Goal: Transaction & Acquisition: Purchase product/service

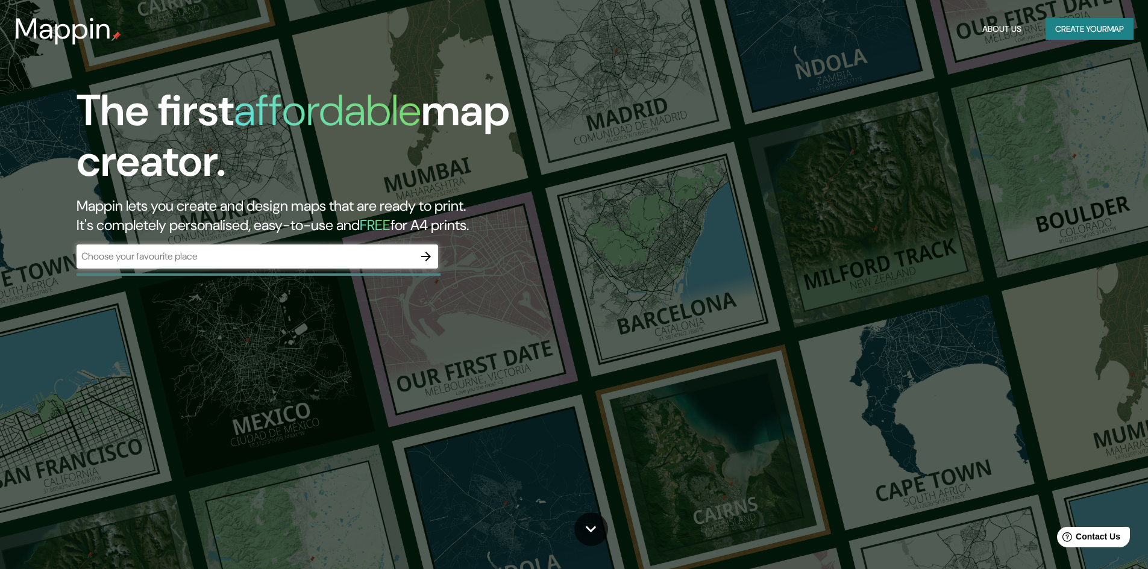
click at [425, 253] on icon "button" at bounding box center [426, 256] width 14 height 14
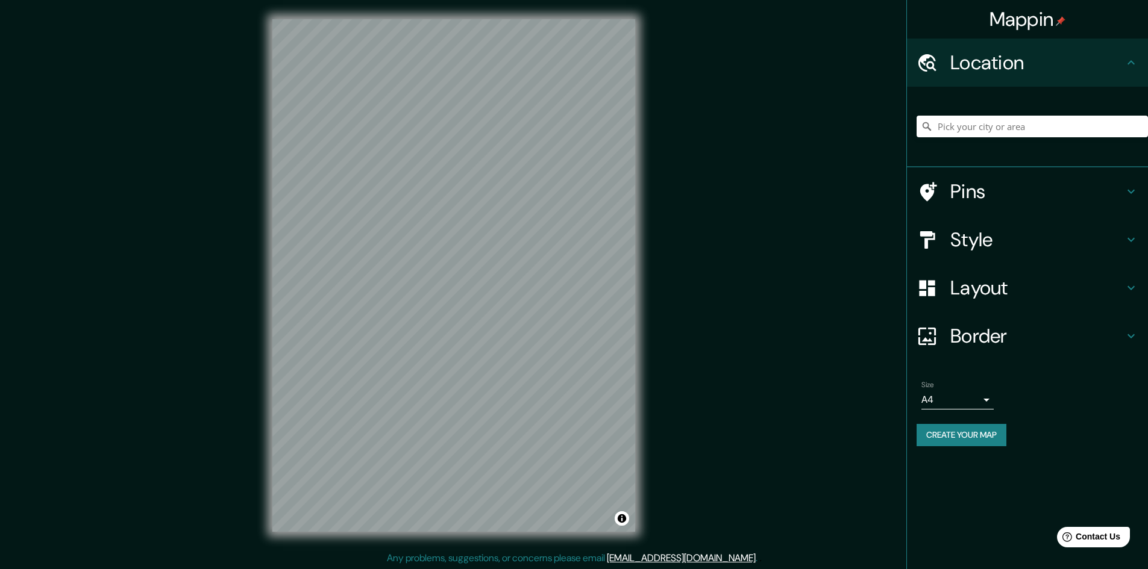
click at [1048, 238] on h4 "Style" at bounding box center [1036, 240] width 173 height 24
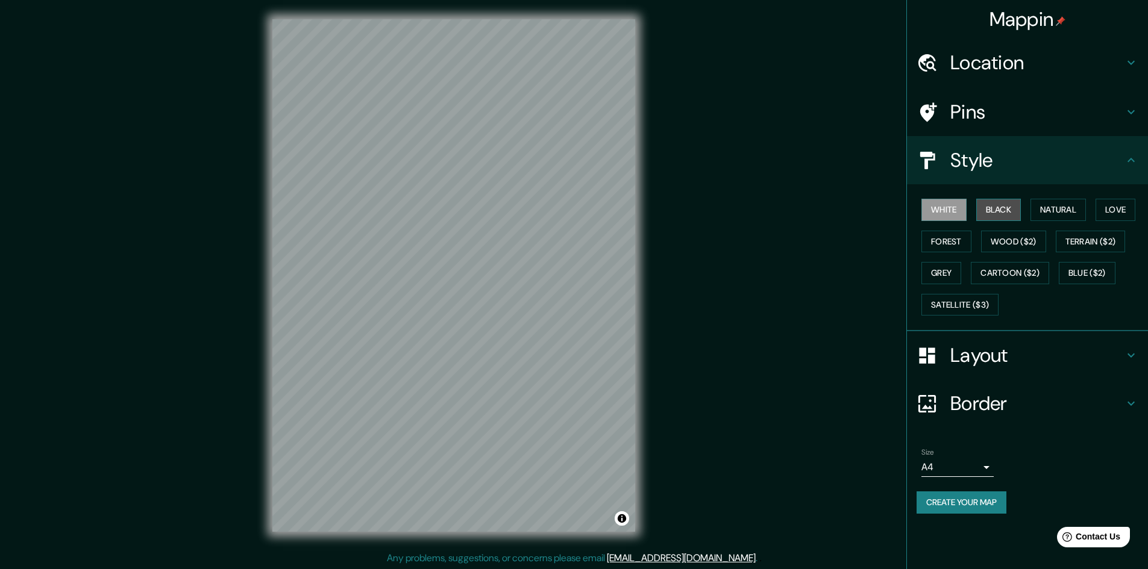
click at [1009, 203] on button "Black" at bounding box center [998, 210] width 45 height 22
click at [1059, 211] on button "Natural" at bounding box center [1057, 210] width 55 height 22
click at [1110, 198] on div "White Black Natural Love Forest Wood ($2) Terrain ($2) Grey Cartoon ($2) Blue (…" at bounding box center [1031, 257] width 231 height 127
click at [1106, 212] on button "Love" at bounding box center [1115, 210] width 40 height 22
click at [1104, 242] on button "Terrain ($2)" at bounding box center [1090, 242] width 70 height 22
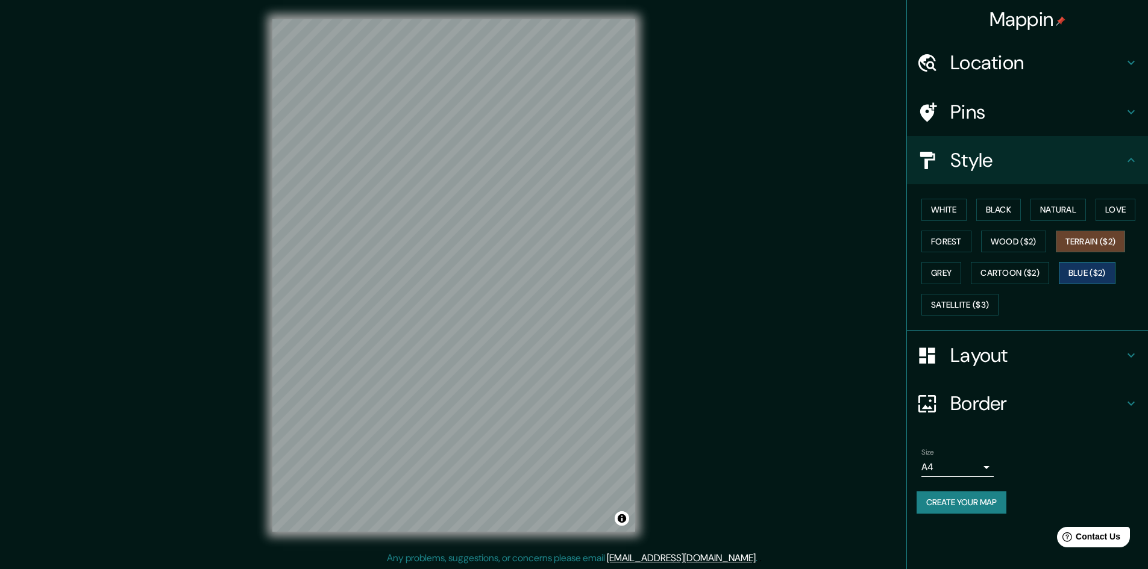
click at [1071, 280] on button "Blue ($2)" at bounding box center [1086, 273] width 57 height 22
click at [1034, 275] on button "Cartoon ($2)" at bounding box center [1009, 273] width 78 height 22
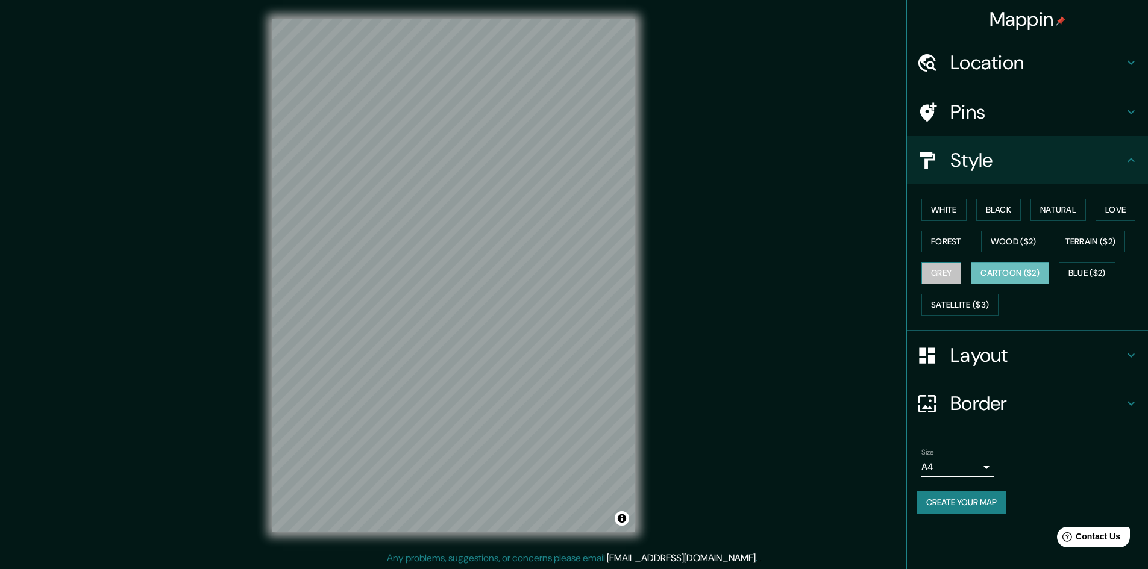
click at [928, 277] on button "Grey" at bounding box center [941, 273] width 40 height 22
click at [939, 234] on button "Forest" at bounding box center [946, 242] width 50 height 22
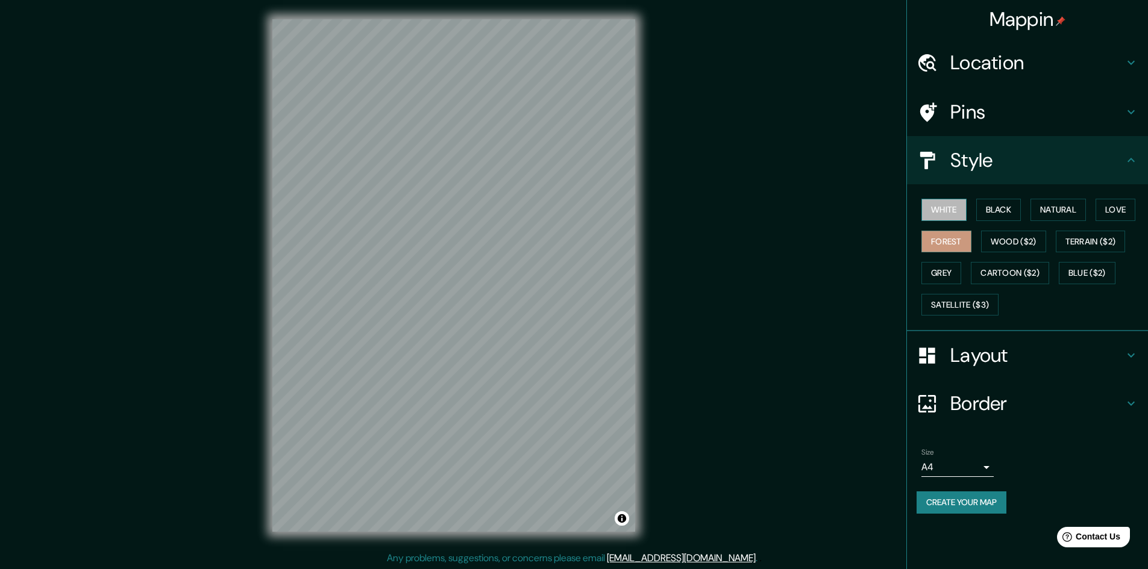
click at [945, 201] on button "White" at bounding box center [943, 210] width 45 height 22
click at [995, 213] on button "Black" at bounding box center [998, 210] width 45 height 22
